Goal: Task Accomplishment & Management: Manage account settings

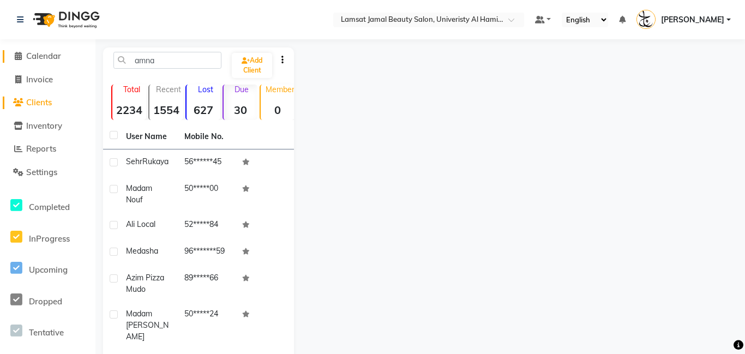
click at [45, 61] on span "Calendar" at bounding box center [43, 56] width 35 height 10
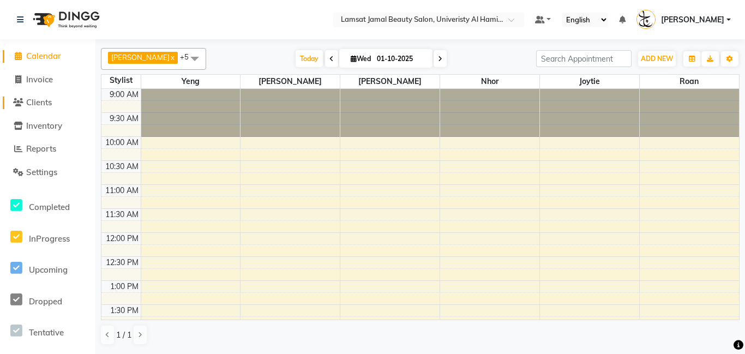
click at [47, 101] on span "Clients" at bounding box center [39, 102] width 26 height 10
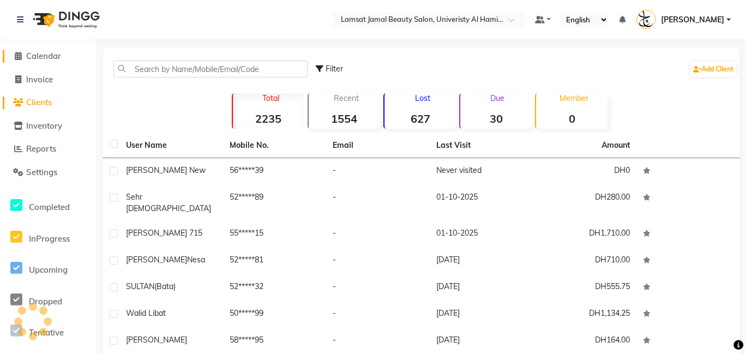
click at [167, 65] on input "text" at bounding box center [210, 69] width 194 height 17
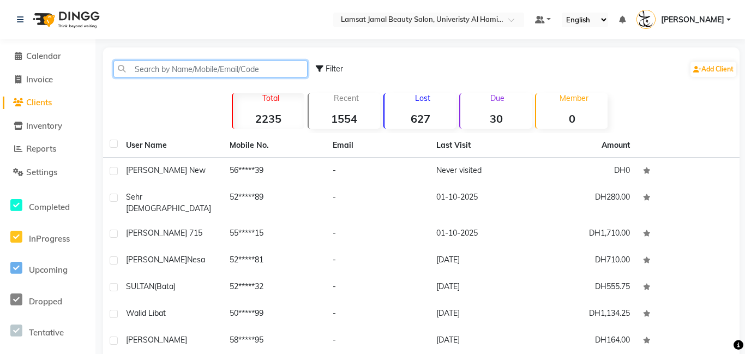
click at [129, 72] on input "text" at bounding box center [210, 69] width 194 height 17
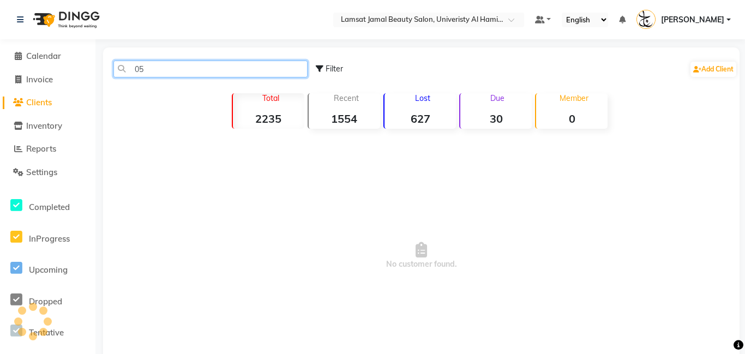
type input "0"
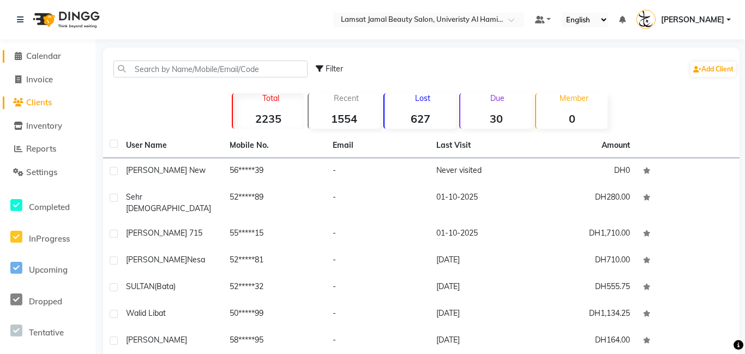
click at [65, 55] on link "Calendar" at bounding box center [48, 56] width 90 height 13
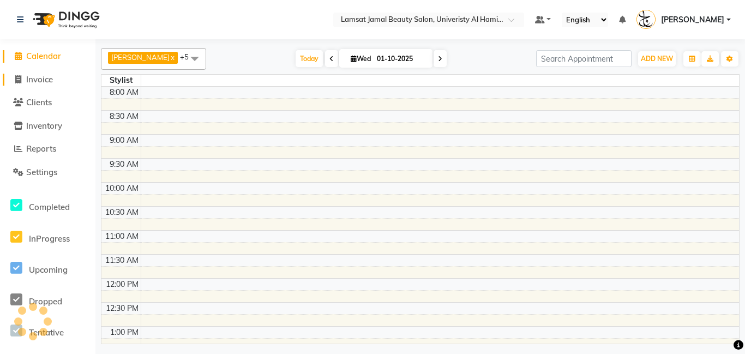
click at [46, 82] on span "Invoice" at bounding box center [39, 79] width 27 height 10
select select "service"
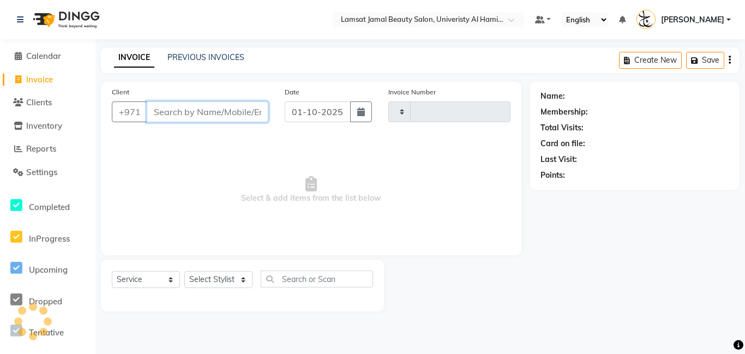
click at [182, 109] on input "Client" at bounding box center [208, 111] width 122 height 21
select select "8294"
type input "3983"
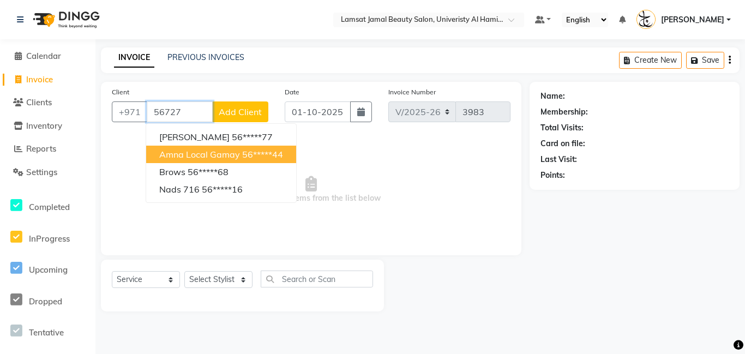
click at [203, 148] on button "Amna local Gamay 56*****44" at bounding box center [221, 154] width 150 height 17
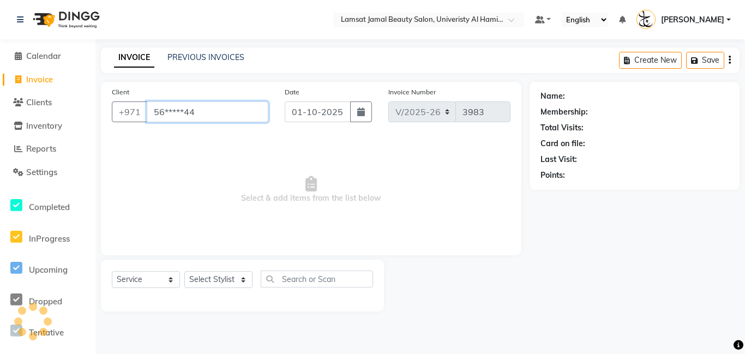
type input "56*****44"
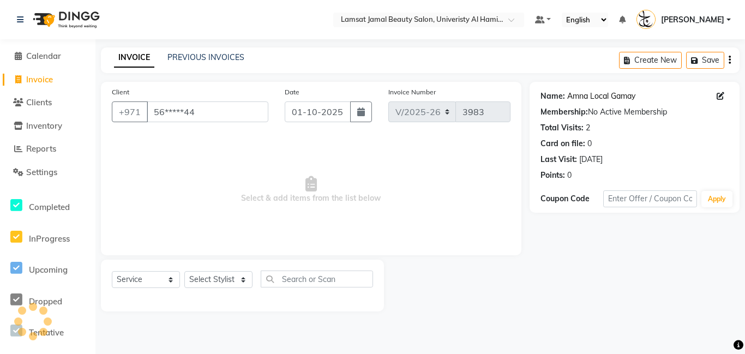
click at [599, 94] on link "Amna Local Gamay" at bounding box center [601, 96] width 68 height 11
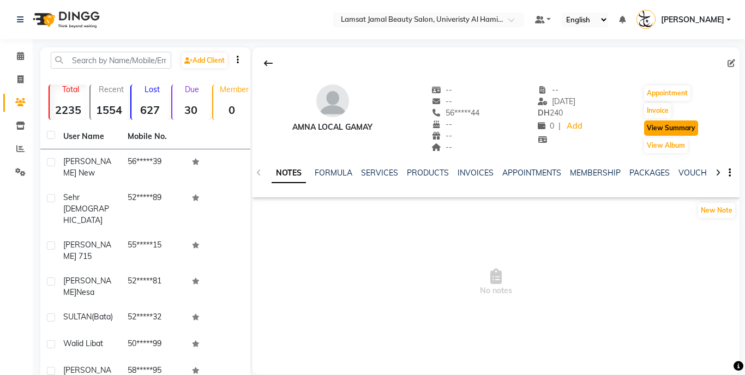
click at [666, 134] on button "View Summary" at bounding box center [671, 128] width 54 height 15
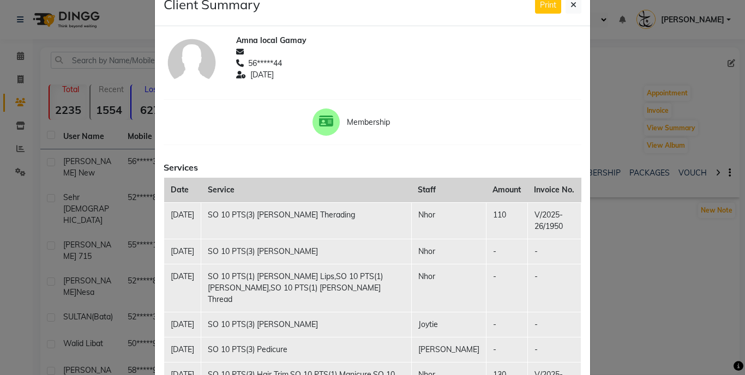
scroll to position [20, 0]
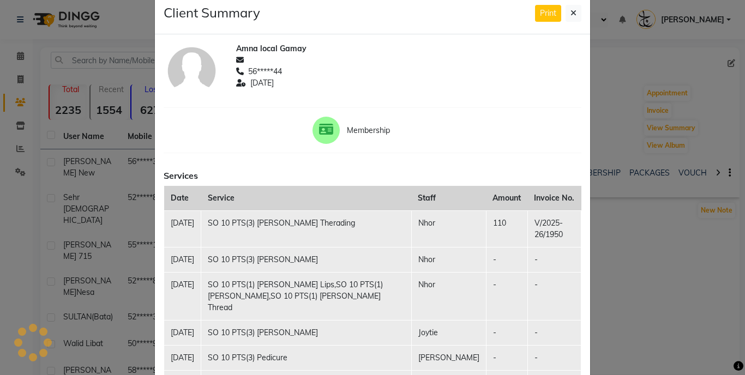
click at [400, 225] on td "SO 10 PTS(3) [PERSON_NAME] Therading" at bounding box center [306, 228] width 210 height 37
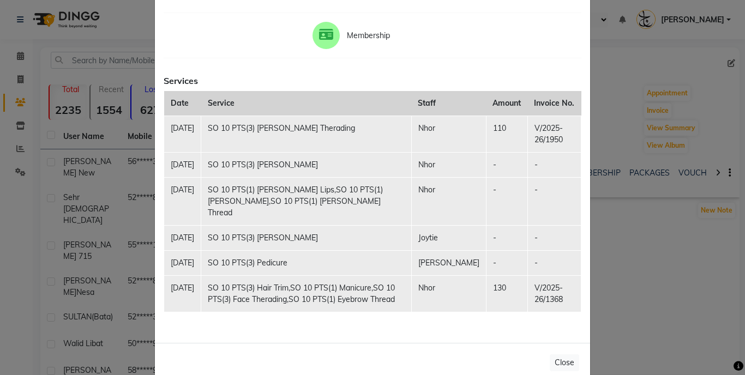
scroll to position [100, 0]
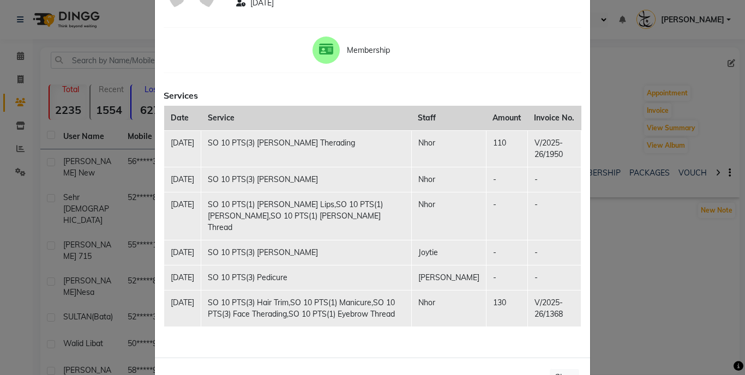
click at [176, 117] on th "Date" at bounding box center [182, 118] width 37 height 25
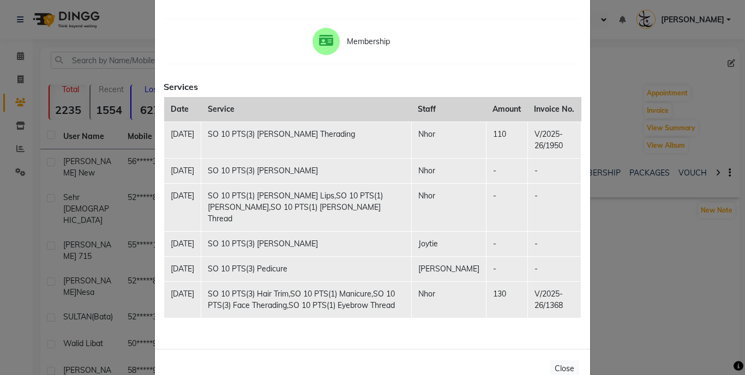
scroll to position [160, 0]
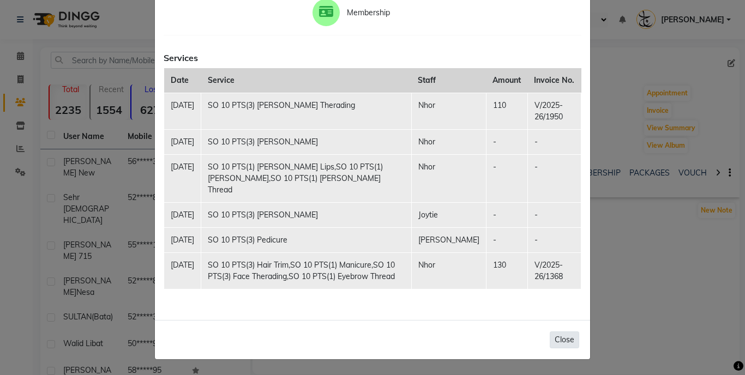
click at [564, 342] on button "Close" at bounding box center [564, 340] width 29 height 17
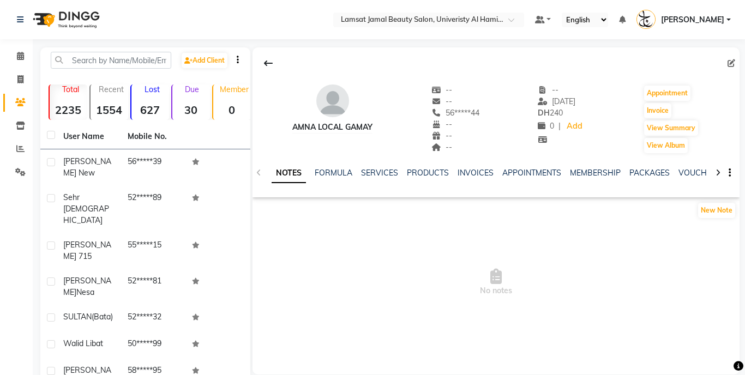
click at [181, 101] on div "Due 30" at bounding box center [190, 102] width 39 height 35
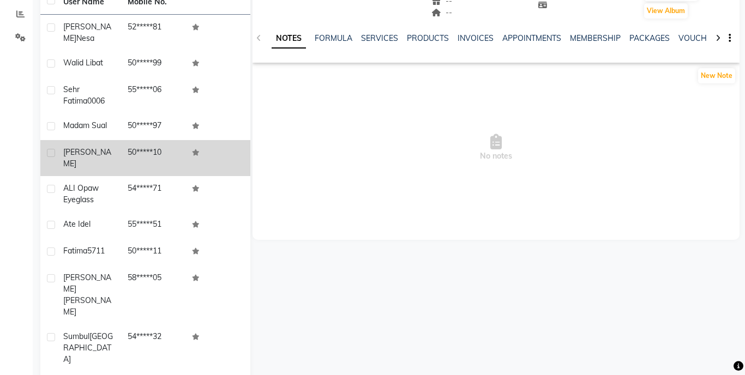
scroll to position [0, 0]
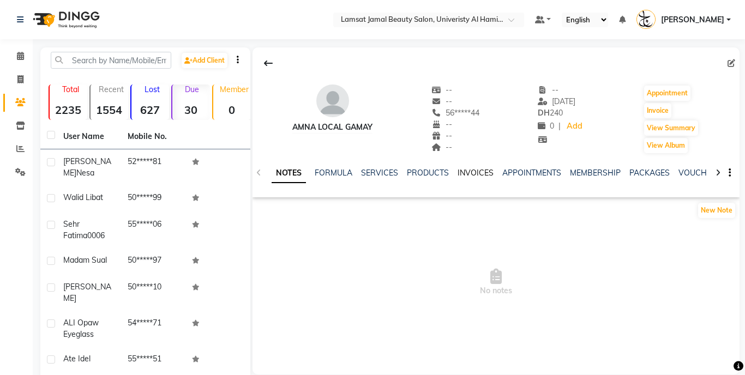
click at [485, 174] on link "INVOICES" at bounding box center [476, 173] width 36 height 10
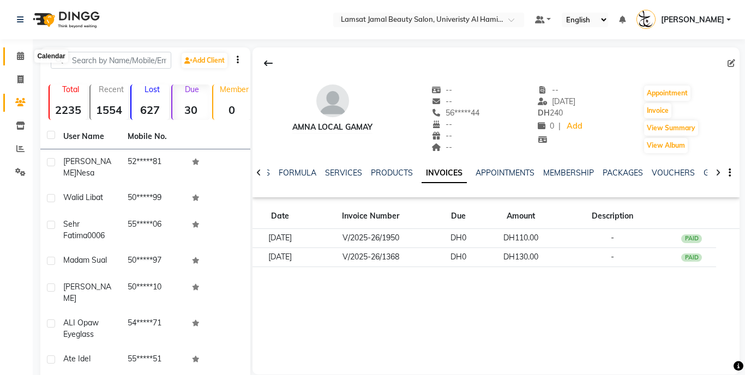
click at [17, 58] on icon at bounding box center [20, 56] width 7 height 8
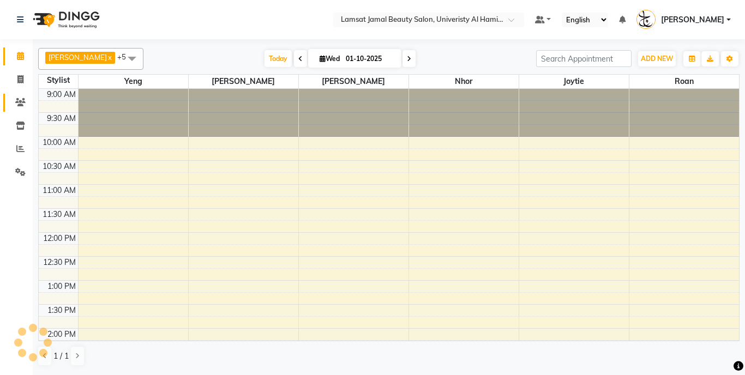
click at [26, 107] on span at bounding box center [20, 103] width 19 height 13
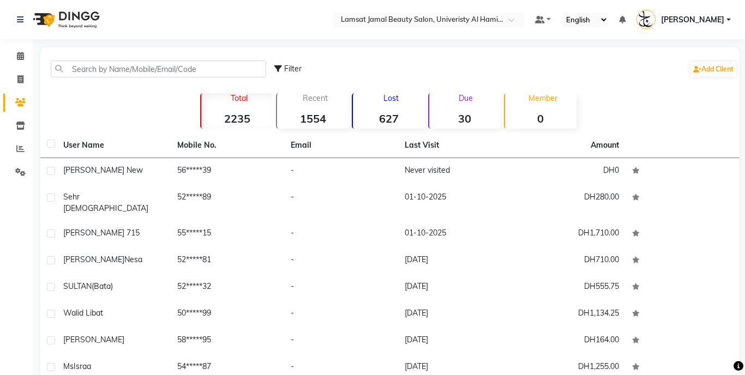
click at [232, 119] on strong "2235" at bounding box center [236, 119] width 71 height 14
click at [211, 78] on div "Filter Add Client" at bounding box center [390, 69] width 695 height 34
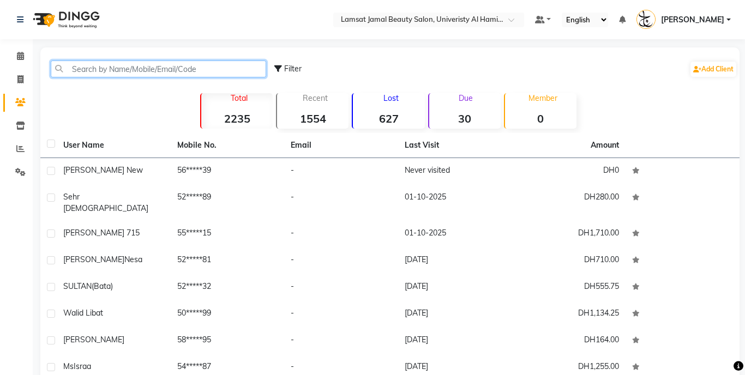
click at [212, 71] on input "text" at bounding box center [158, 69] width 215 height 17
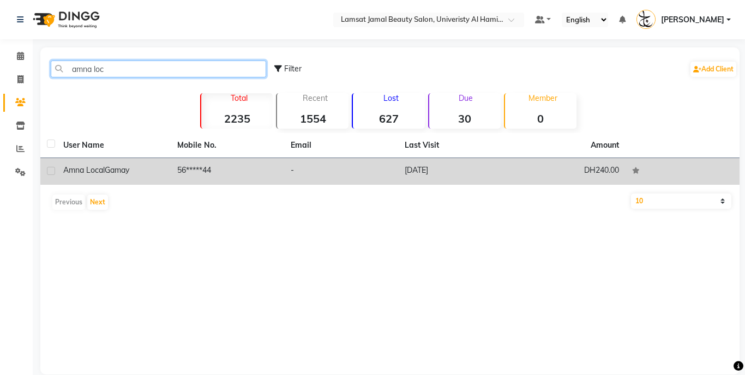
type input "amna loc"
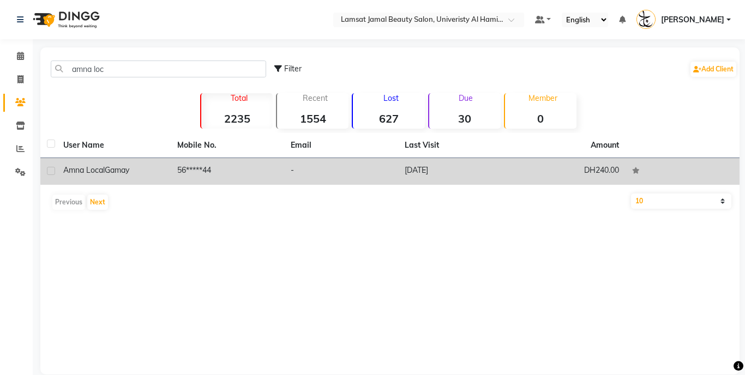
click at [257, 164] on td "56*****44" at bounding box center [228, 171] width 114 height 27
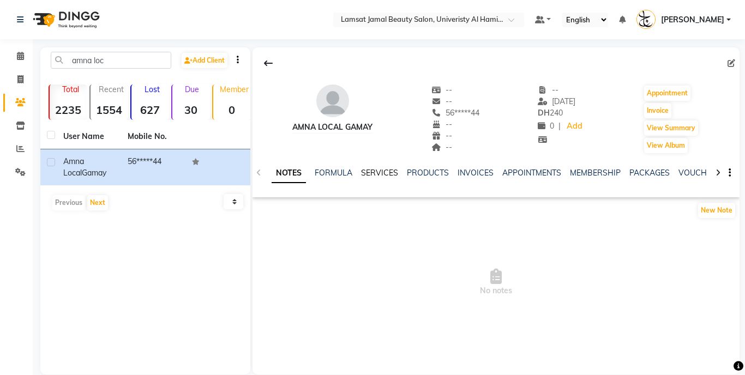
click at [372, 170] on link "SERVICES" at bounding box center [379, 173] width 37 height 10
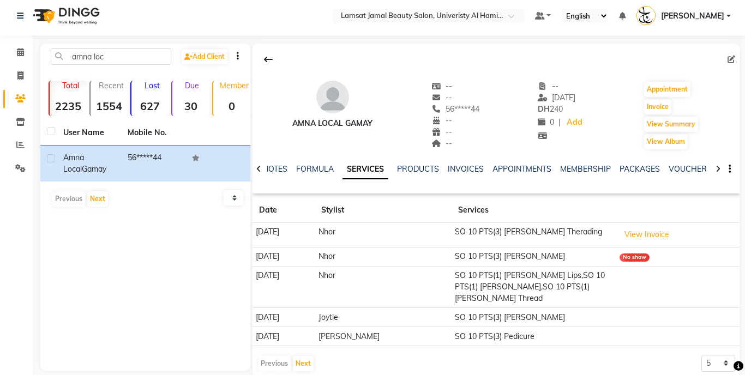
scroll to position [22, 0]
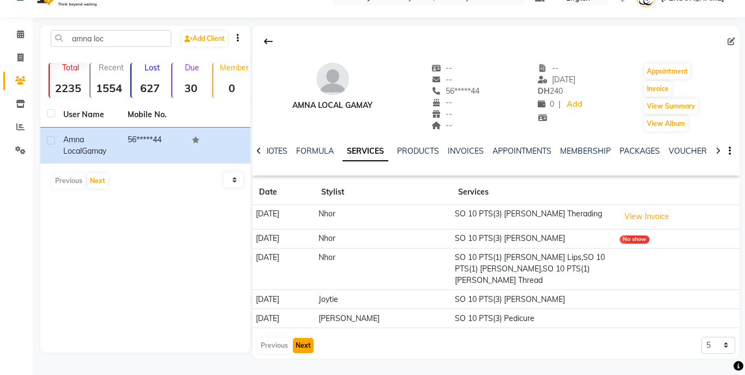
click at [305, 350] on button "Next" at bounding box center [303, 345] width 21 height 15
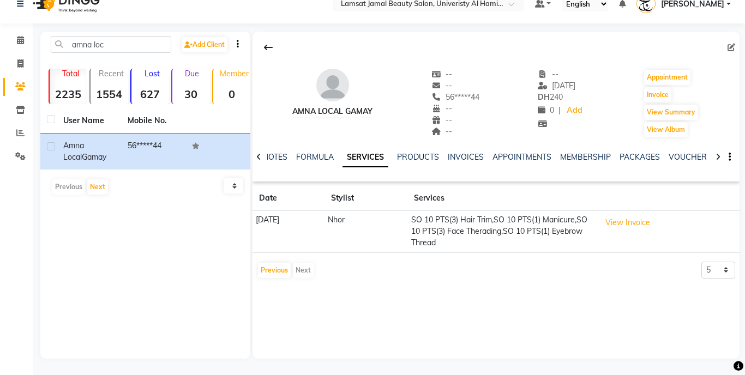
scroll to position [0, 0]
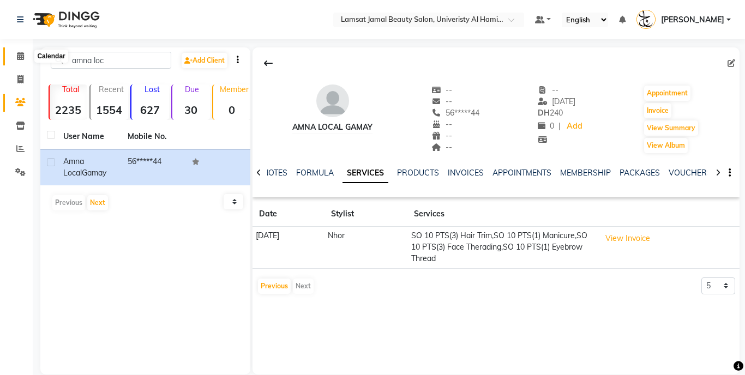
click at [21, 52] on icon at bounding box center [20, 56] width 7 height 8
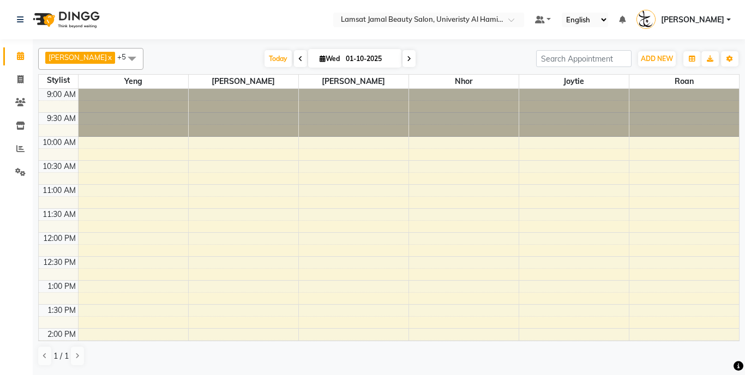
click at [322, 60] on span "Wed" at bounding box center [330, 59] width 26 height 8
select select "10"
select select "2025"
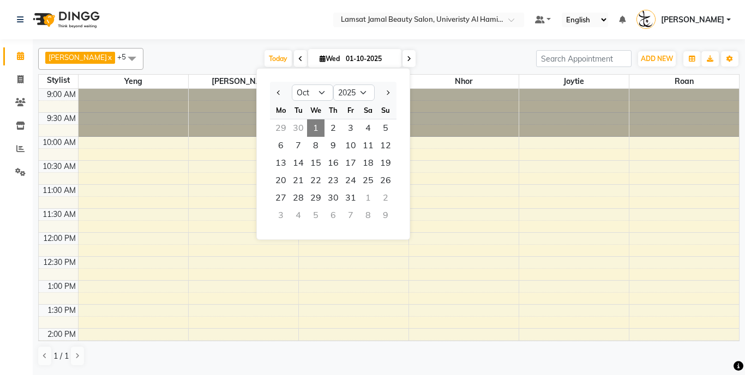
click at [407, 59] on icon at bounding box center [409, 59] width 4 height 7
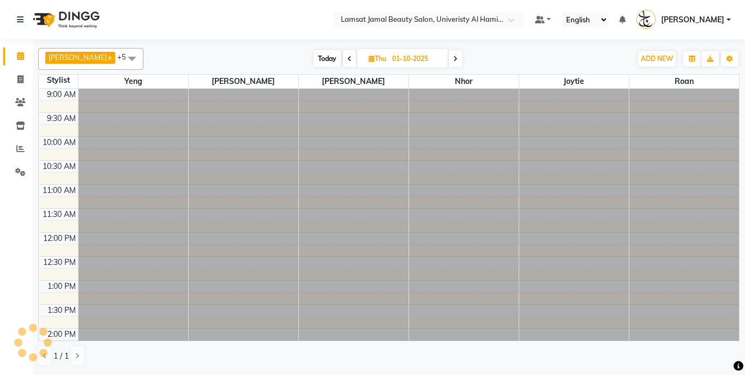
type input "02-10-2025"
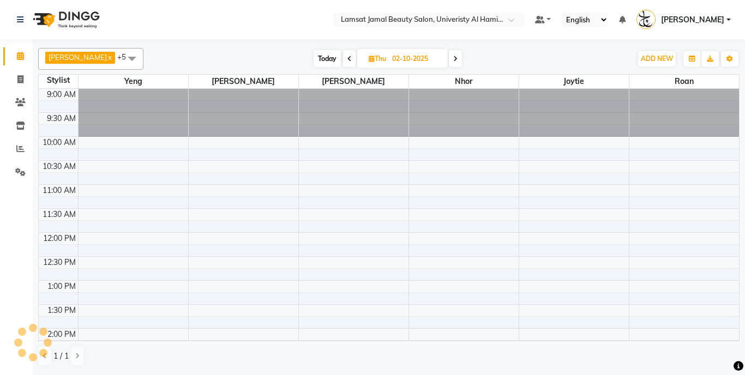
scroll to position [384, 0]
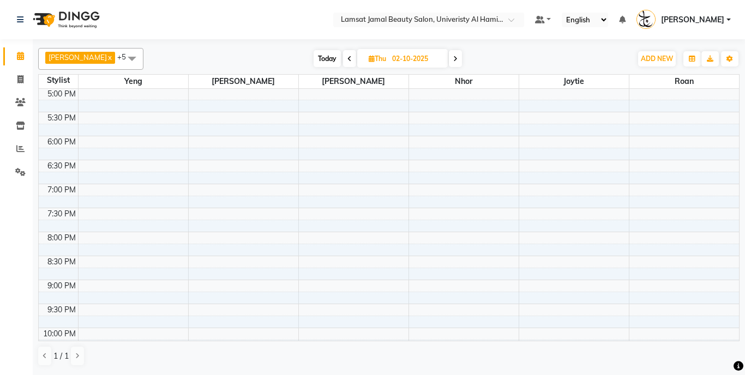
click at [368, 56] on span "Thu" at bounding box center [377, 59] width 23 height 8
select select "10"
select select "2025"
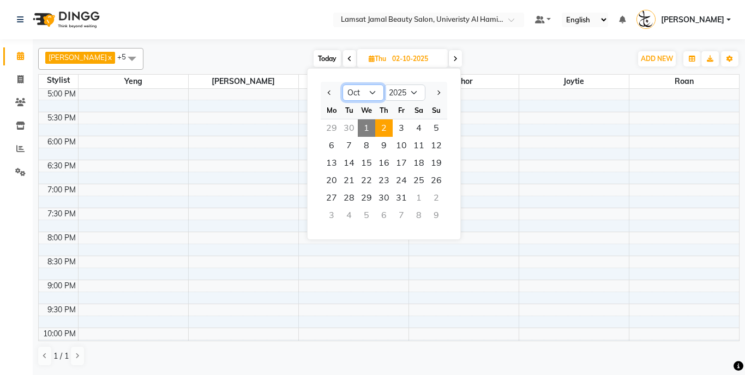
click at [371, 90] on select "Jan Feb Mar Apr May Jun Jul Aug Sep Oct Nov Dec" at bounding box center [362, 93] width 41 height 16
select select "9"
click at [342, 85] on select "Jan Feb Mar Apr May Jun Jul Aug Sep Oct Nov Dec" at bounding box center [362, 93] width 41 height 16
click at [417, 164] on span "20" at bounding box center [418, 162] width 17 height 17
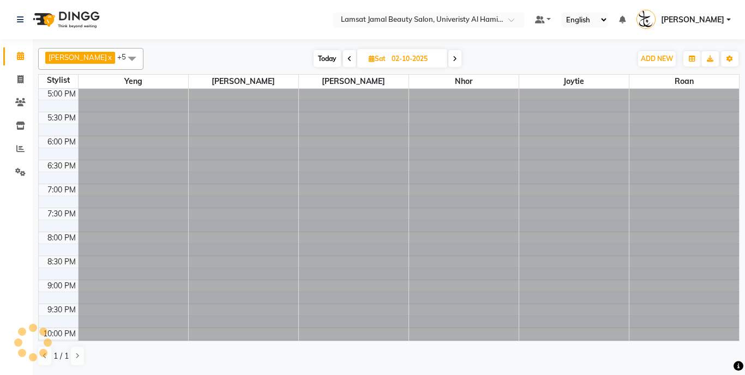
type input "20-09-2025"
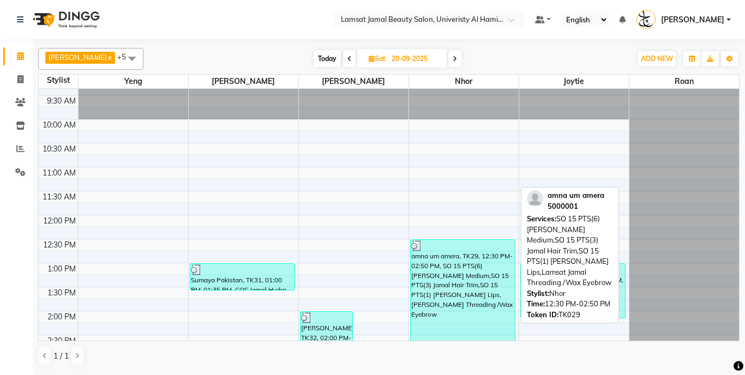
scroll to position [20, 0]
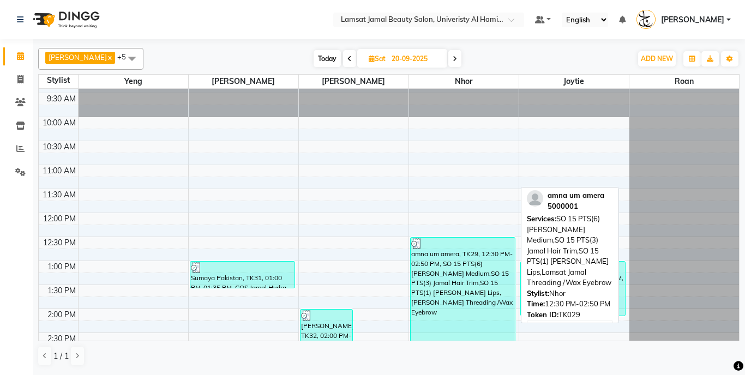
click at [453, 268] on div "amna um amera, TK29, 12:30 PM-02:50 PM, SO 15 PTS(6) Jamal Blowdry Medium,SO 15…" at bounding box center [463, 293] width 105 height 110
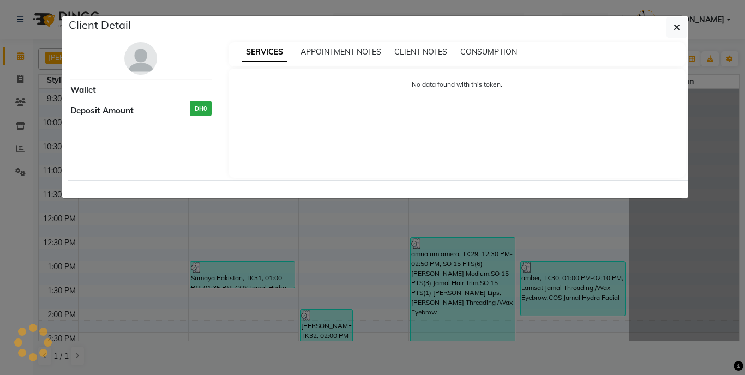
select select "3"
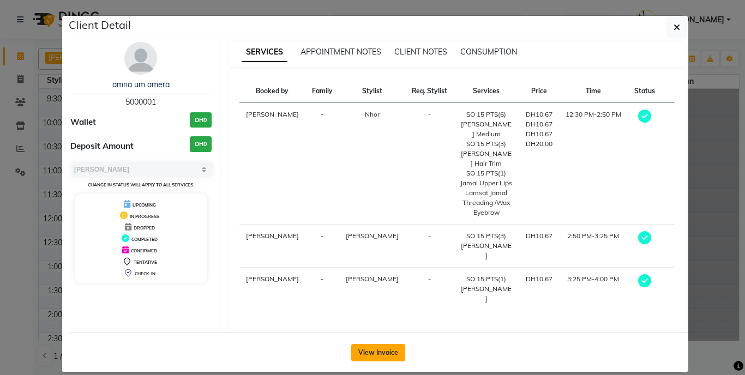
click at [372, 344] on button "View Invoice" at bounding box center [378, 352] width 54 height 17
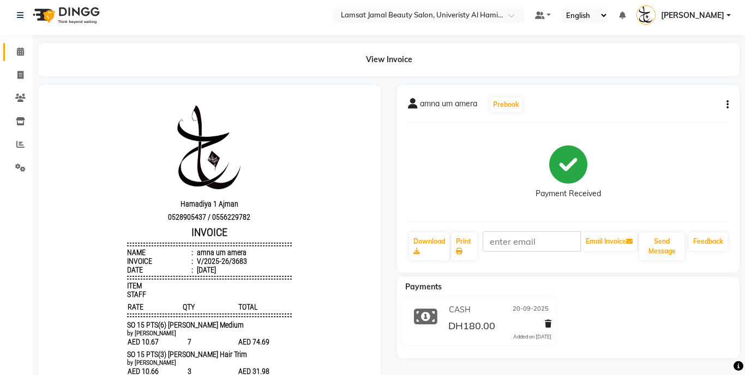
scroll to position [5, 0]
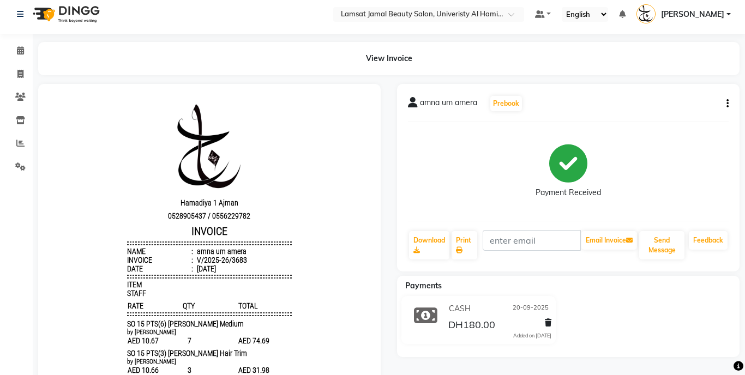
click at [729, 101] on div "amna um amera Prebook Payment Received Download Print Email Invoice Send Messag…" at bounding box center [568, 178] width 342 height 188
click at [727, 104] on icon "button" at bounding box center [727, 104] width 2 height 1
click at [438, 146] on div "Payment Received" at bounding box center [568, 171] width 321 height 82
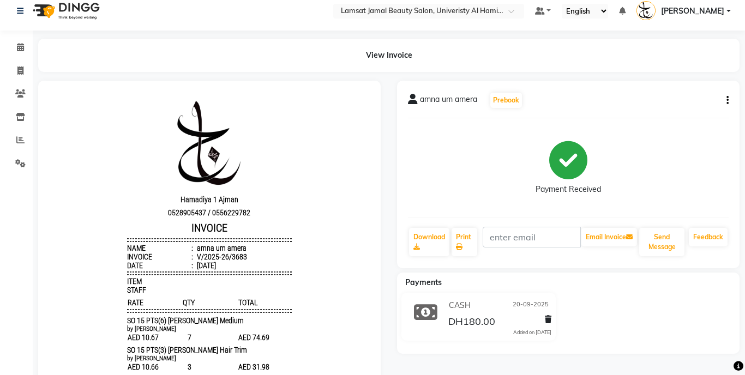
scroll to position [0, 0]
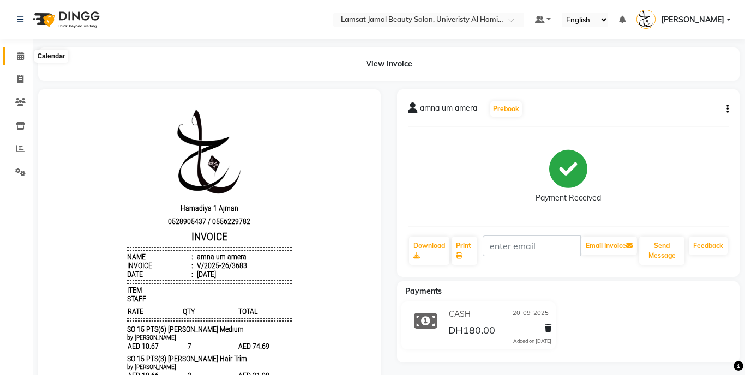
click at [20, 55] on icon at bounding box center [20, 56] width 7 height 8
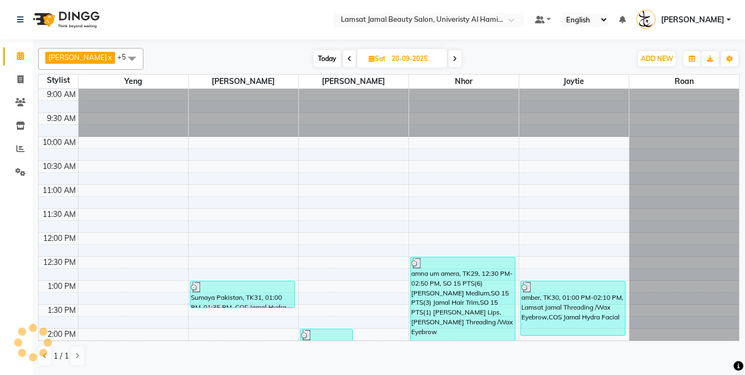
click at [343, 63] on span at bounding box center [349, 58] width 13 height 17
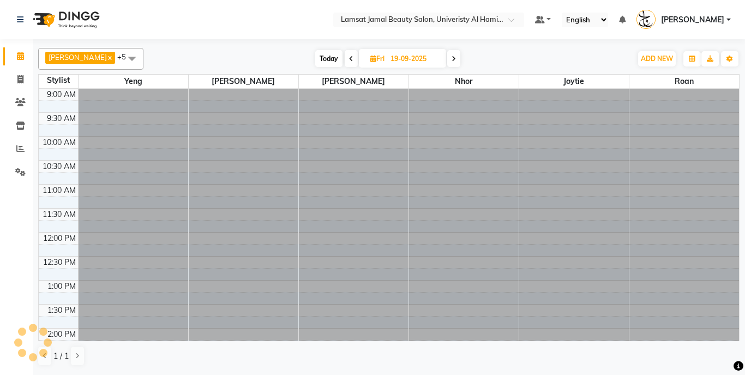
click at [349, 58] on icon at bounding box center [351, 59] width 4 height 7
type input "18-09-2025"
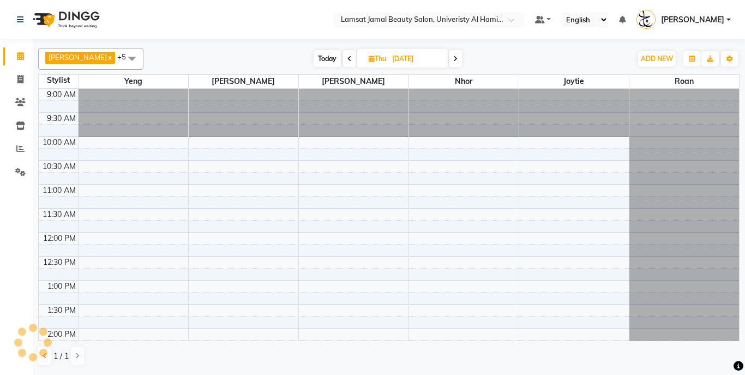
scroll to position [384, 0]
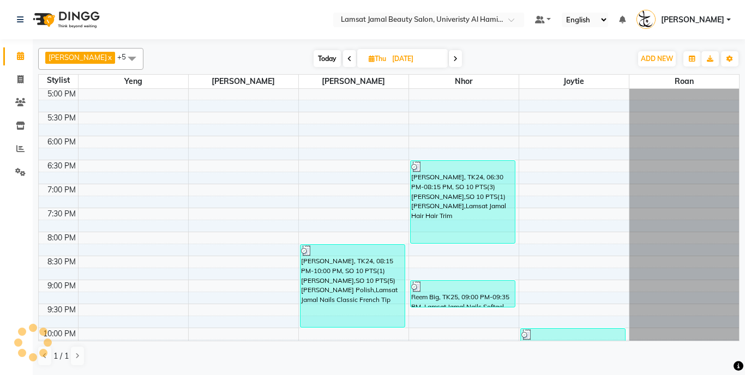
click at [366, 60] on span "Thu" at bounding box center [377, 59] width 23 height 8
select select "9"
select select "2025"
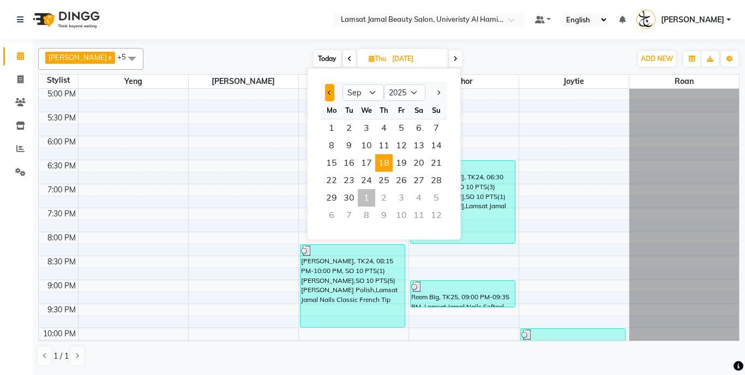
click at [329, 95] on button "Previous month" at bounding box center [329, 92] width 9 height 17
click at [371, 92] on select "Jan Feb Mar Apr May Jun Jul Aug Sep Oct Nov Dec" at bounding box center [362, 93] width 41 height 16
select select "10"
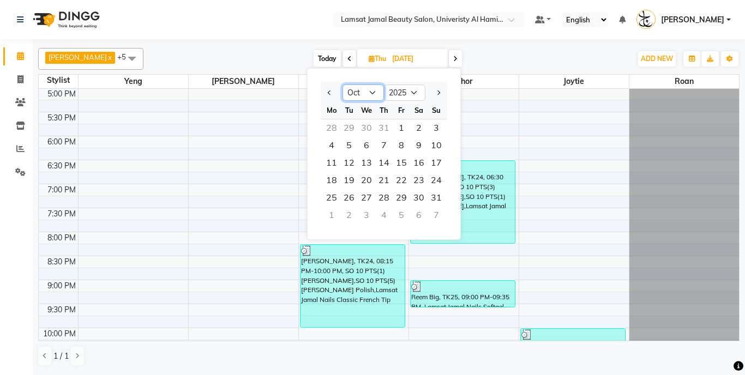
click at [342, 85] on select "Jan Feb Mar Apr May Jun Jul Aug Sep Oct Nov Dec" at bounding box center [362, 93] width 41 height 16
click at [238, 124] on td at bounding box center [408, 130] width 661 height 12
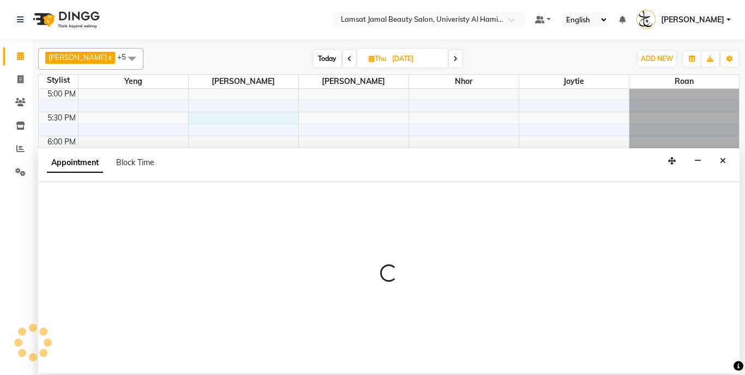
click at [204, 27] on nav "Select Location × Lamsat Jamal Beauty Salon, Univeristy Al Hamidiya Default Pan…" at bounding box center [372, 19] width 745 height 39
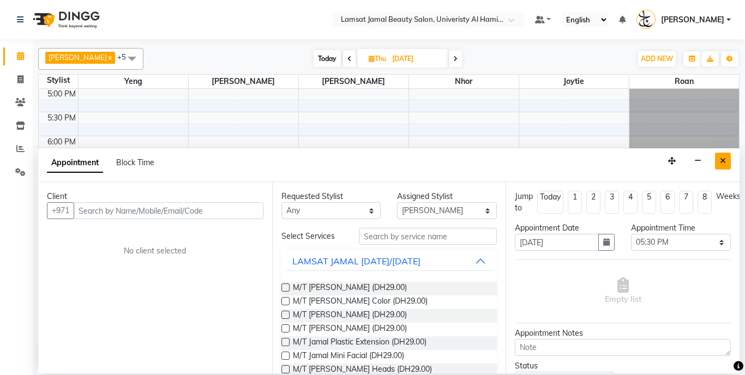
click at [724, 160] on icon "Close" at bounding box center [723, 161] width 6 height 8
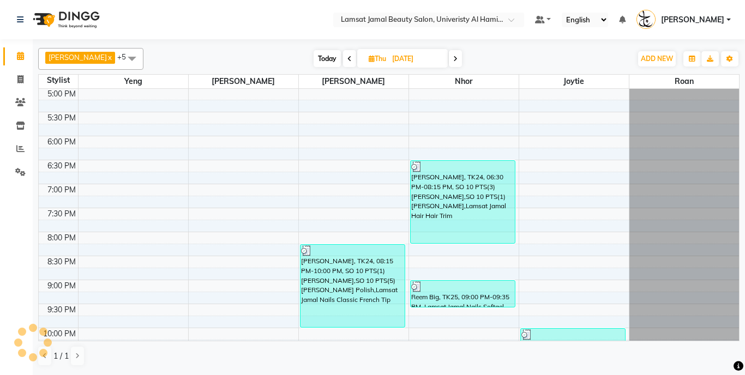
click at [168, 62] on div "Today Thu 18-09-2025" at bounding box center [387, 59] width 477 height 16
click at [21, 228] on div "Calendar Invoice Clients Inventory Reports Settings Completed InProgress Upcomi…" at bounding box center [73, 195] width 147 height 328
click at [23, 83] on span at bounding box center [20, 80] width 19 height 13
select select "service"
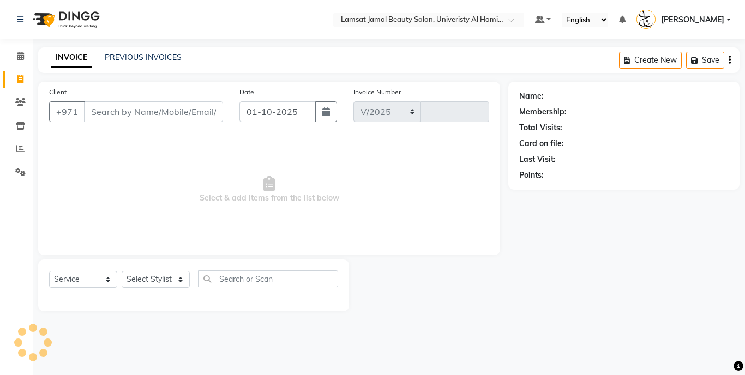
select select "8294"
type input "3983"
click at [25, 103] on span at bounding box center [20, 103] width 19 height 13
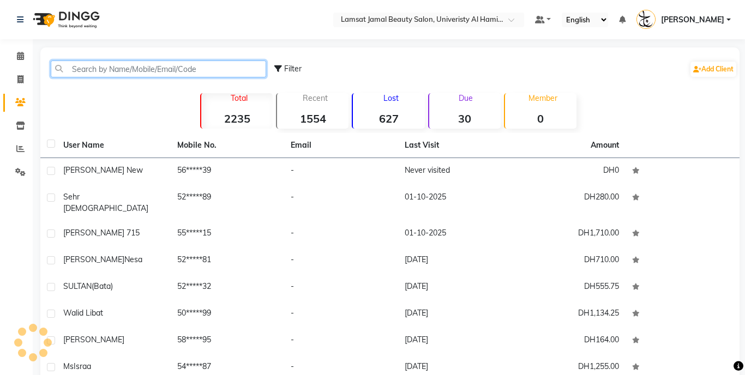
click at [157, 70] on input "text" at bounding box center [158, 69] width 215 height 17
type input "i"
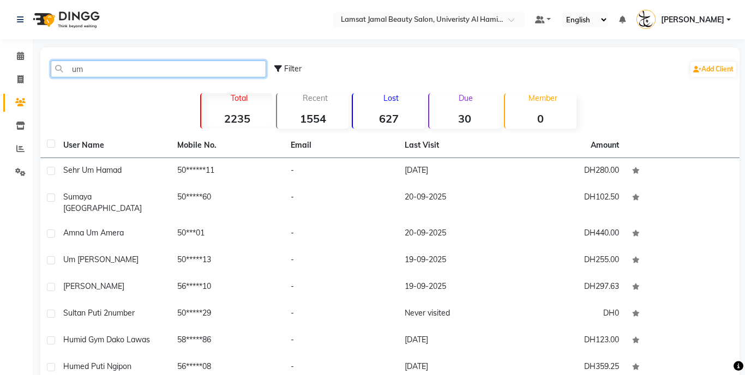
type input "u"
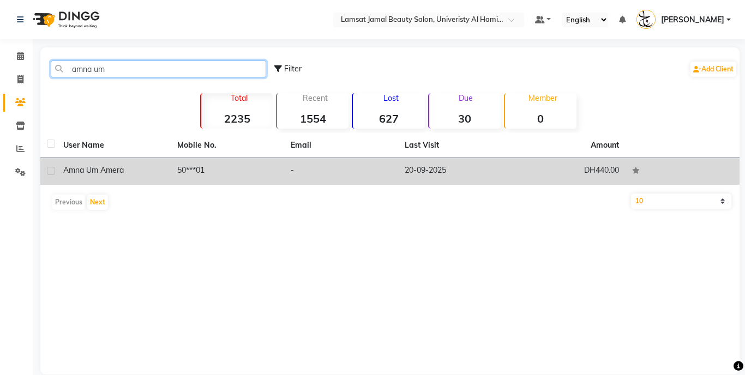
type input "amna um"
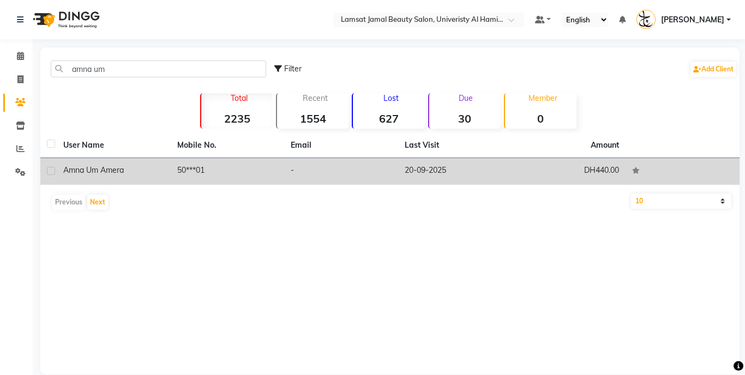
click at [599, 173] on td "DH440.00" at bounding box center [569, 171] width 114 height 27
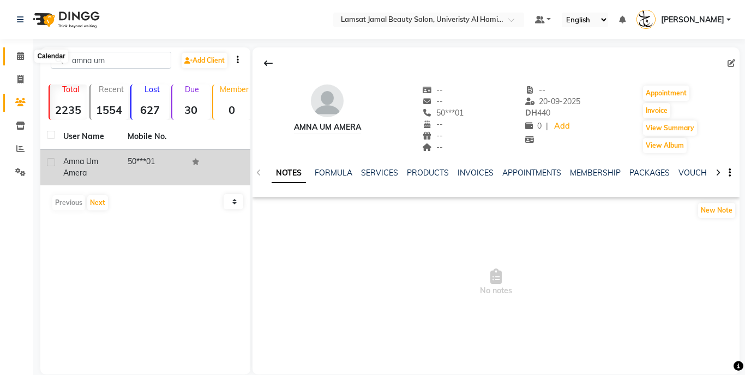
click at [28, 53] on span at bounding box center [20, 56] width 19 height 13
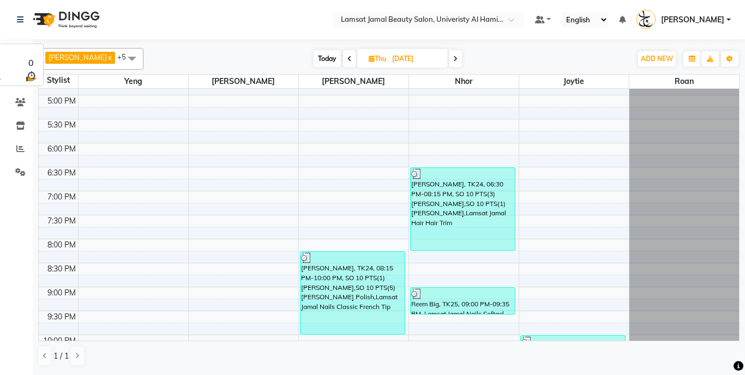
scroll to position [365, 0]
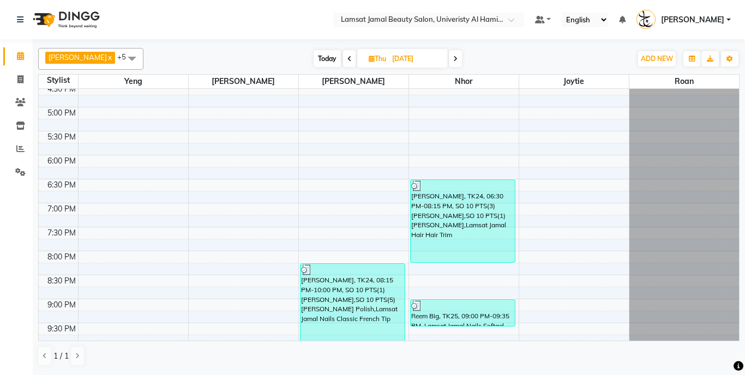
click at [390, 63] on input "18-09-2025" at bounding box center [416, 59] width 55 height 16
select select "9"
select select "2025"
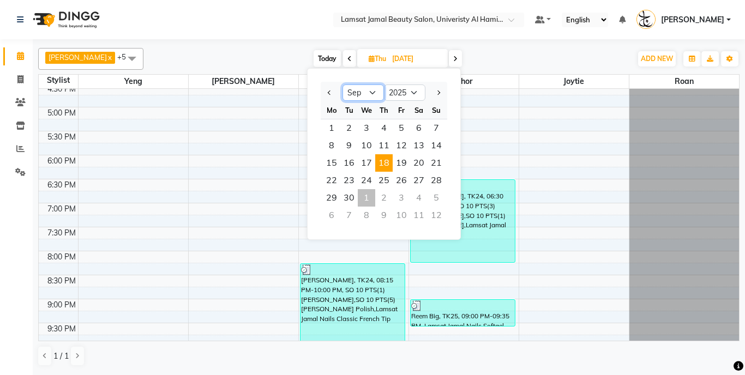
click at [366, 92] on select "Jan Feb Mar Apr May Jun Jul Aug Sep Oct Nov Dec" at bounding box center [362, 93] width 41 height 16
select select "10"
click at [342, 85] on select "Jan Feb Mar Apr May Jun Jul Aug Sep Oct Nov Dec" at bounding box center [362, 93] width 41 height 16
click at [367, 128] on span "1" at bounding box center [366, 127] width 17 height 17
type input "01-10-2025"
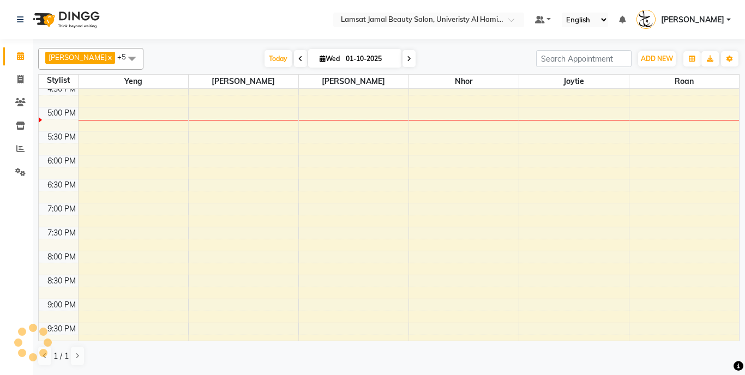
scroll to position [384, 0]
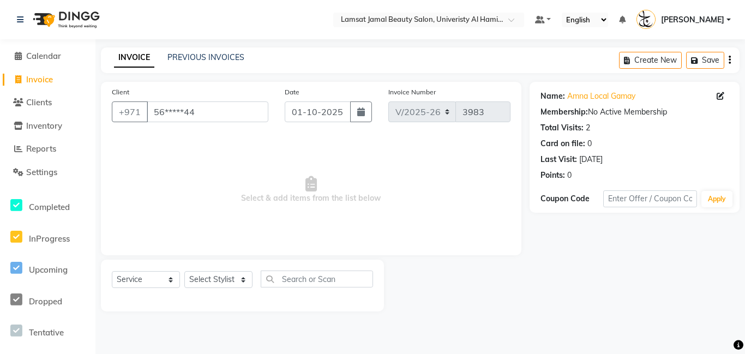
select select "8294"
select select "service"
